Goal: Task Accomplishment & Management: Use online tool/utility

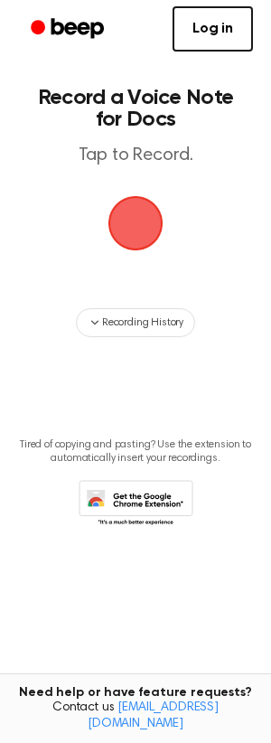
drag, startPoint x: 0, startPoint y: 0, endPoint x: 127, endPoint y: 212, distance: 246.5
click at [127, 212] on span "button" at bounding box center [136, 223] width 94 height 94
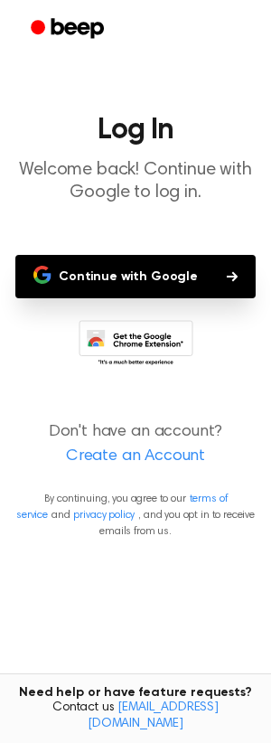
click at [150, 272] on button "Continue with Google" at bounding box center [135, 276] width 240 height 43
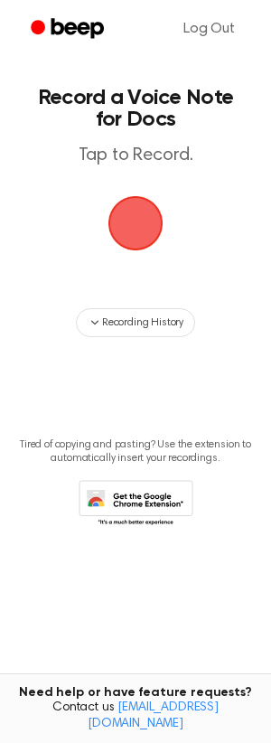
click at [130, 217] on span "button" at bounding box center [135, 223] width 65 height 65
click at [141, 220] on span "button" at bounding box center [135, 223] width 67 height 67
click at [141, 223] on span "button" at bounding box center [135, 223] width 88 height 88
click at [134, 221] on span "button" at bounding box center [136, 223] width 78 height 78
click at [134, 221] on span "button" at bounding box center [135, 223] width 82 height 82
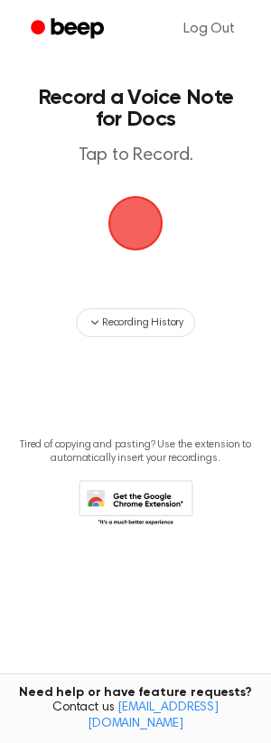
click at [134, 221] on span "button" at bounding box center [135, 223] width 55 height 55
click at [137, 226] on span "button" at bounding box center [135, 223] width 72 height 72
click at [137, 226] on span "button" at bounding box center [136, 224] width 80 height 80
click at [137, 226] on span "button" at bounding box center [136, 223] width 76 height 76
click at [137, 226] on span "button" at bounding box center [136, 223] width 78 height 78
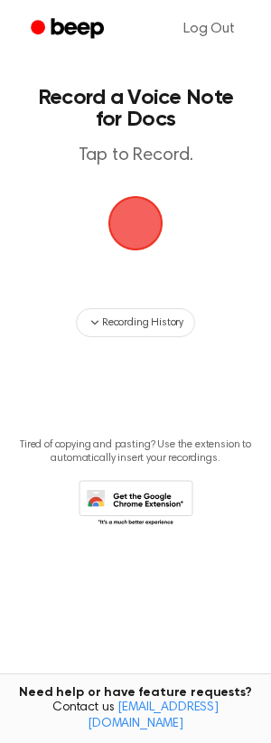
click at [137, 226] on span "button" at bounding box center [135, 222] width 95 height 95
click at [137, 226] on span "button" at bounding box center [135, 223] width 100 height 100
click at [136, 226] on span "button" at bounding box center [135, 223] width 65 height 65
click at [151, 243] on span "button" at bounding box center [135, 223] width 65 height 65
click at [151, 243] on span "button" at bounding box center [136, 223] width 98 height 98
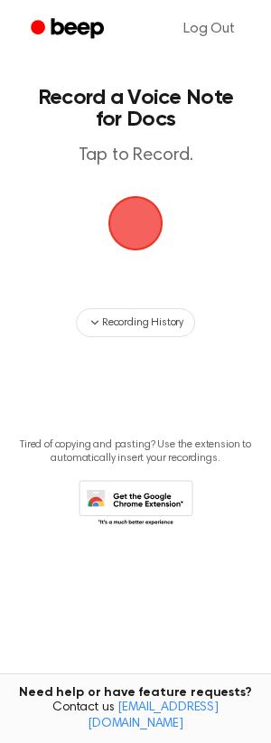
click at [145, 234] on span "button" at bounding box center [136, 223] width 59 height 59
click at [142, 231] on span "button" at bounding box center [136, 223] width 99 height 99
click at [129, 223] on span "button" at bounding box center [136, 223] width 78 height 78
click at [127, 221] on span "button" at bounding box center [135, 223] width 70 height 70
click at [126, 221] on span "button" at bounding box center [135, 223] width 65 height 65
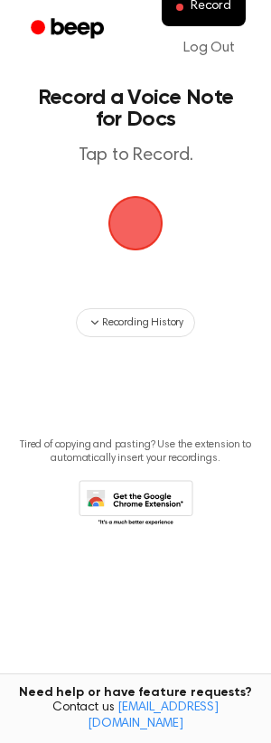
click at [137, 229] on span "button" at bounding box center [135, 223] width 65 height 65
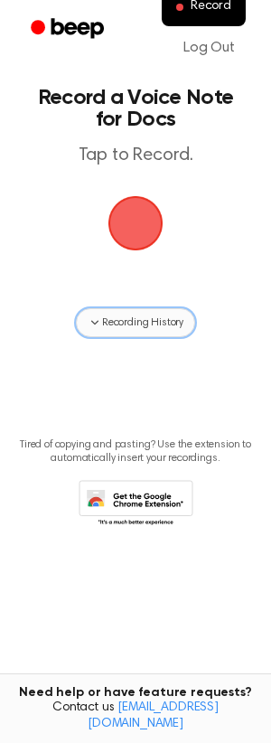
click at [96, 322] on icon "button" at bounding box center [94, 323] width 7 height 5
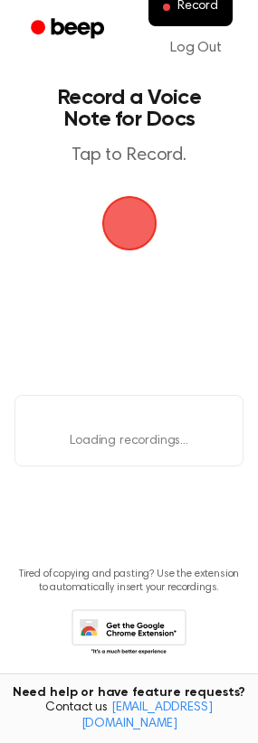
click at [137, 225] on span "button" at bounding box center [129, 223] width 72 height 72
click at [134, 224] on span "button" at bounding box center [128, 223] width 67 height 67
click at [134, 224] on span "button" at bounding box center [128, 223] width 59 height 59
click at [134, 224] on span "button" at bounding box center [129, 223] width 65 height 65
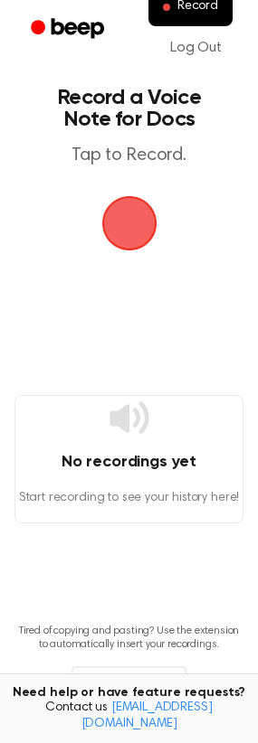
click at [134, 223] on span "button" at bounding box center [128, 223] width 55 height 55
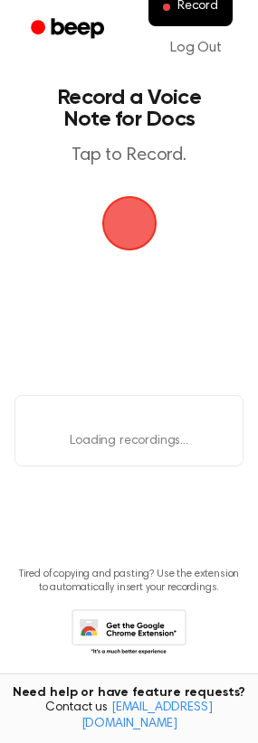
click at [134, 223] on span "button" at bounding box center [129, 223] width 65 height 65
click at [134, 223] on span "button" at bounding box center [128, 223] width 61 height 61
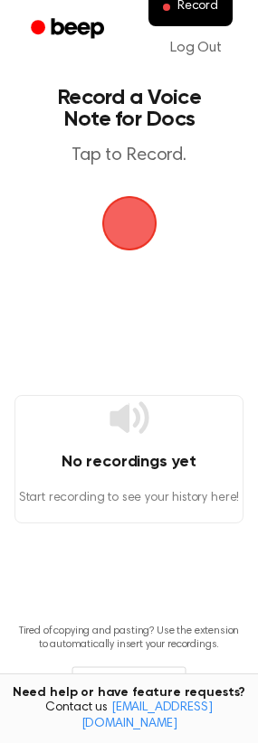
click at [134, 223] on span "button" at bounding box center [128, 223] width 55 height 55
click at [134, 223] on span "button" at bounding box center [129, 223] width 74 height 74
click at [134, 223] on span "button" at bounding box center [128, 223] width 55 height 55
click at [132, 223] on span "button" at bounding box center [128, 223] width 59 height 59
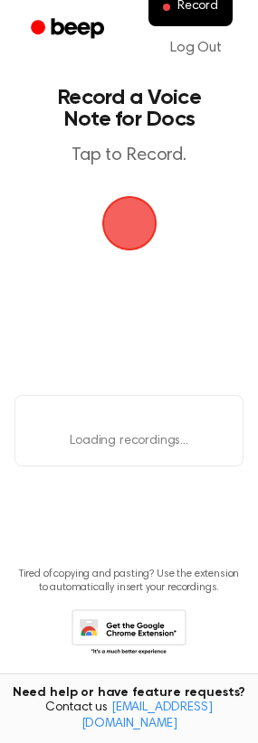
click at [132, 223] on span "button" at bounding box center [128, 222] width 95 height 95
click at [132, 223] on span "button" at bounding box center [128, 223] width 59 height 59
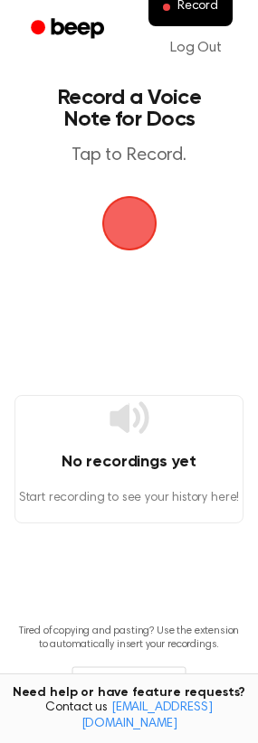
click at [108, 462] on h4 "No recordings yet" at bounding box center [128, 462] width 227 height 24
click at [127, 238] on span "button" at bounding box center [128, 223] width 55 height 55
click at [127, 238] on span "button" at bounding box center [128, 223] width 59 height 59
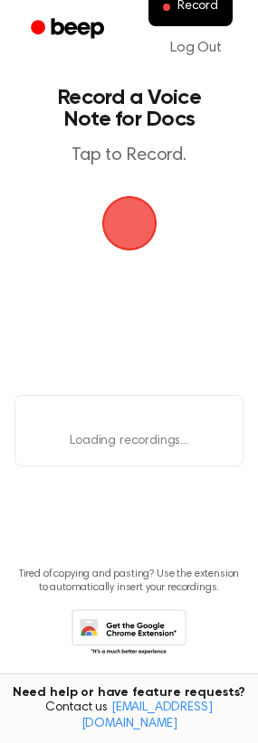
click at [127, 238] on span "button" at bounding box center [129, 223] width 70 height 70
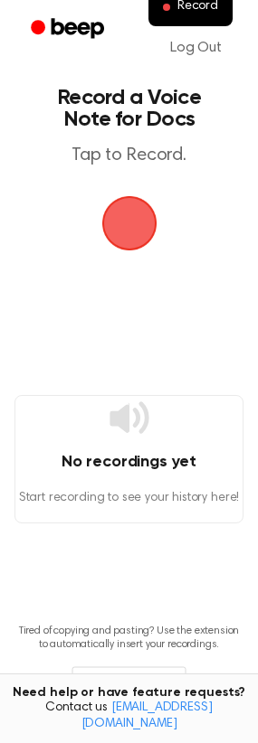
click at [113, 221] on span "button" at bounding box center [128, 223] width 55 height 55
click at [123, 221] on span "button" at bounding box center [129, 223] width 65 height 65
click at [126, 219] on span "button" at bounding box center [128, 223] width 61 height 61
click at [134, 223] on span "button" at bounding box center [128, 223] width 55 height 55
click at [136, 229] on span "button" at bounding box center [128, 223] width 59 height 59
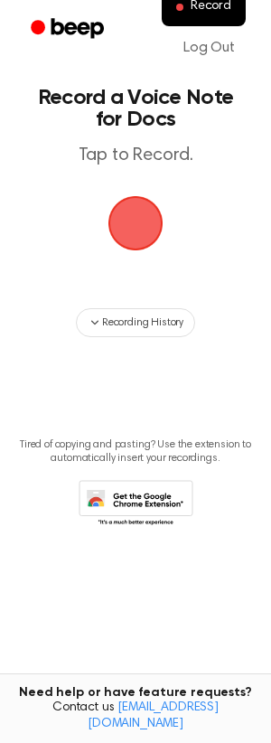
click at [135, 222] on span "button" at bounding box center [135, 223] width 101 height 101
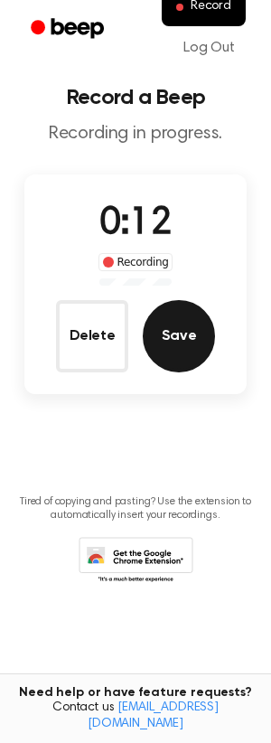
click at [186, 345] on button "Save" at bounding box center [179, 336] width 72 height 72
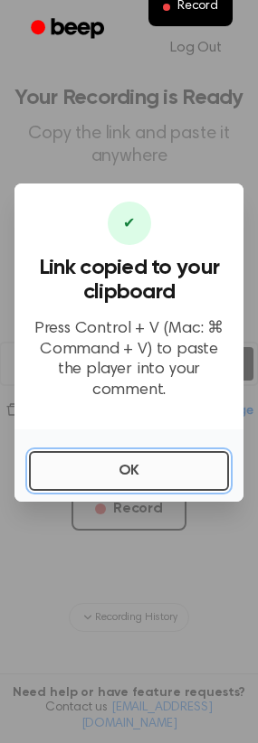
click at [124, 460] on button "OK" at bounding box center [129, 471] width 200 height 40
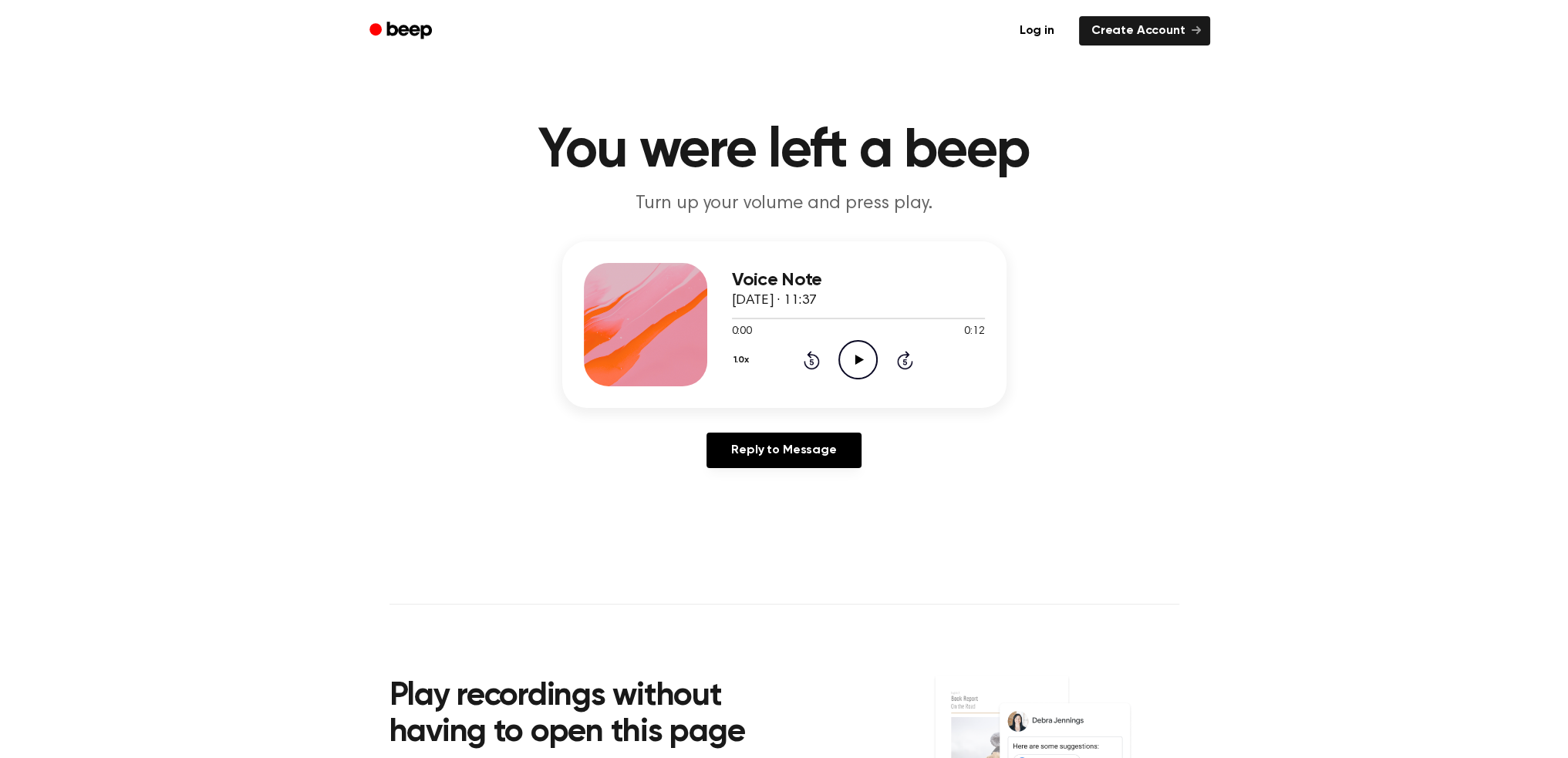
click at [858, 356] on icon "Play Audio" at bounding box center [858, 360] width 39 height 39
